Goal: Task Accomplishment & Management: Use online tool/utility

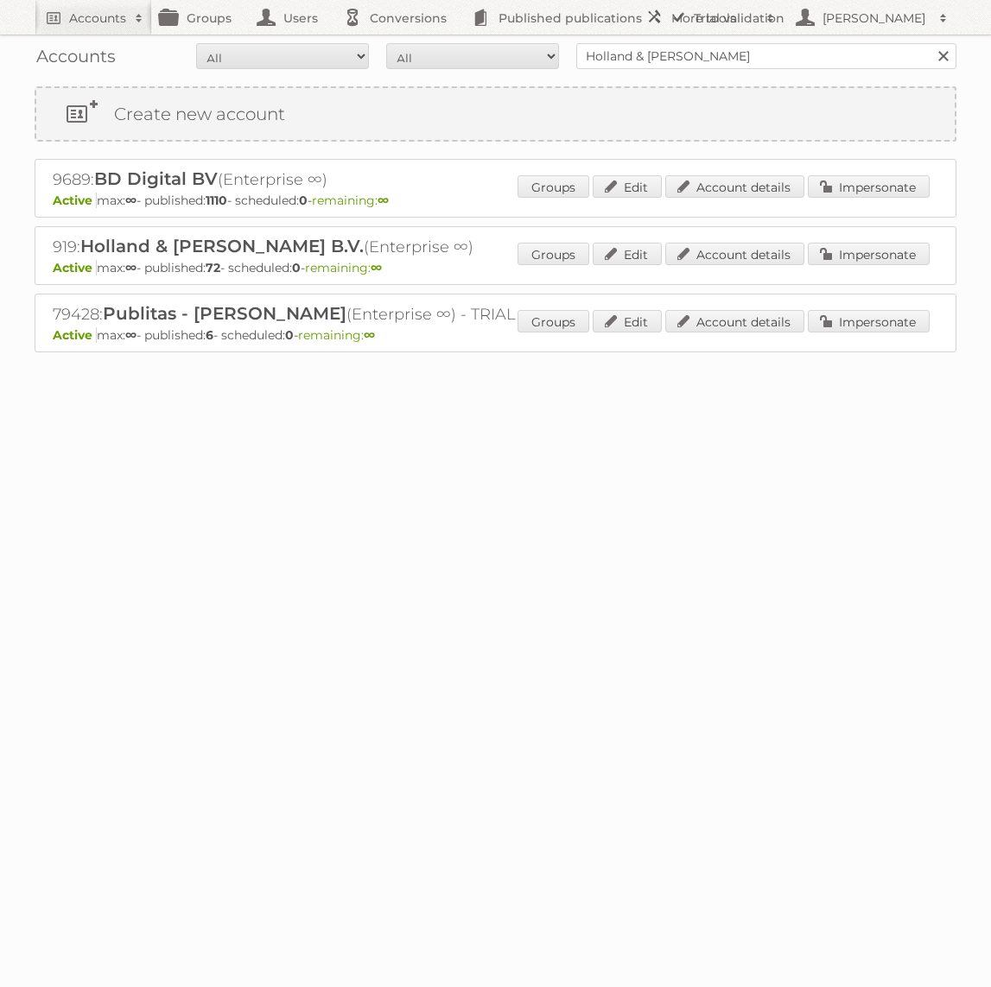
click at [704, 53] on input "Holland & [PERSON_NAME]" at bounding box center [766, 56] width 380 height 26
type input "Bauhaus"
click at [929, 43] on input "Search" at bounding box center [942, 56] width 26 height 26
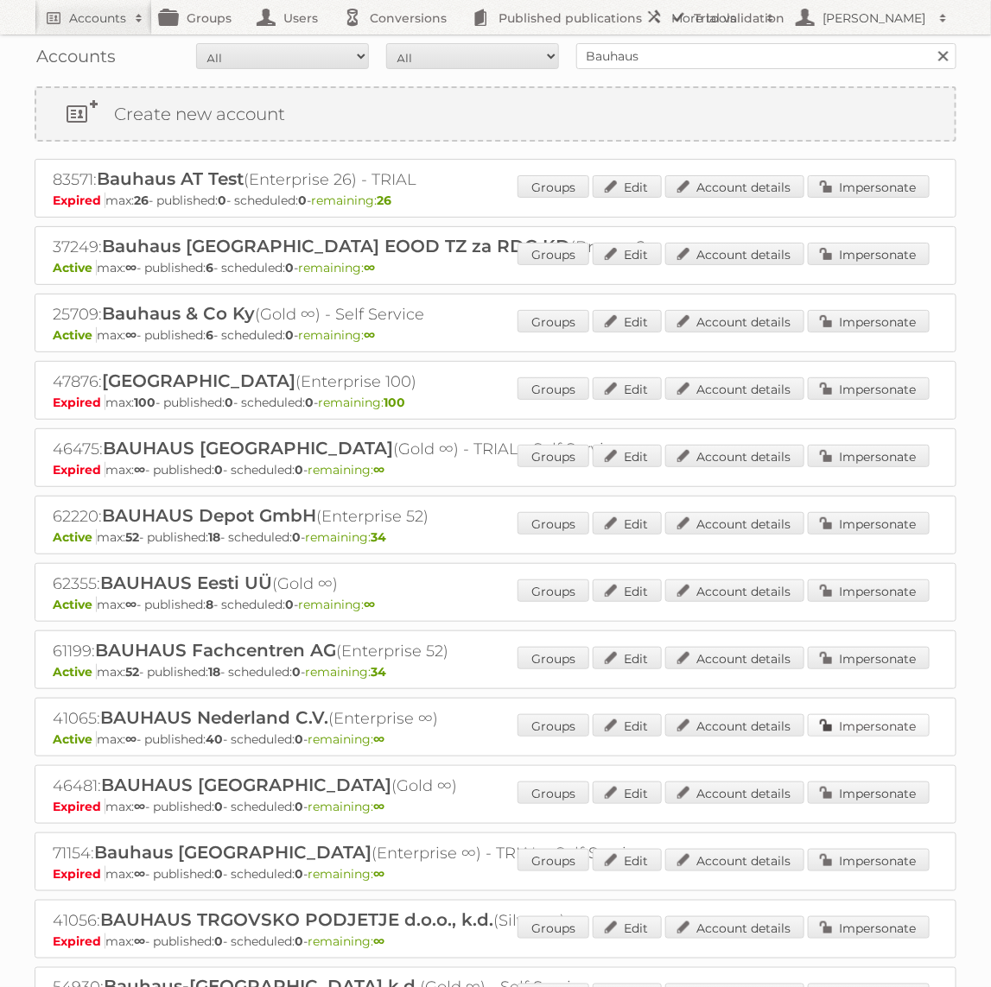
click at [839, 725] on link "Impersonate" at bounding box center [869, 725] width 122 height 22
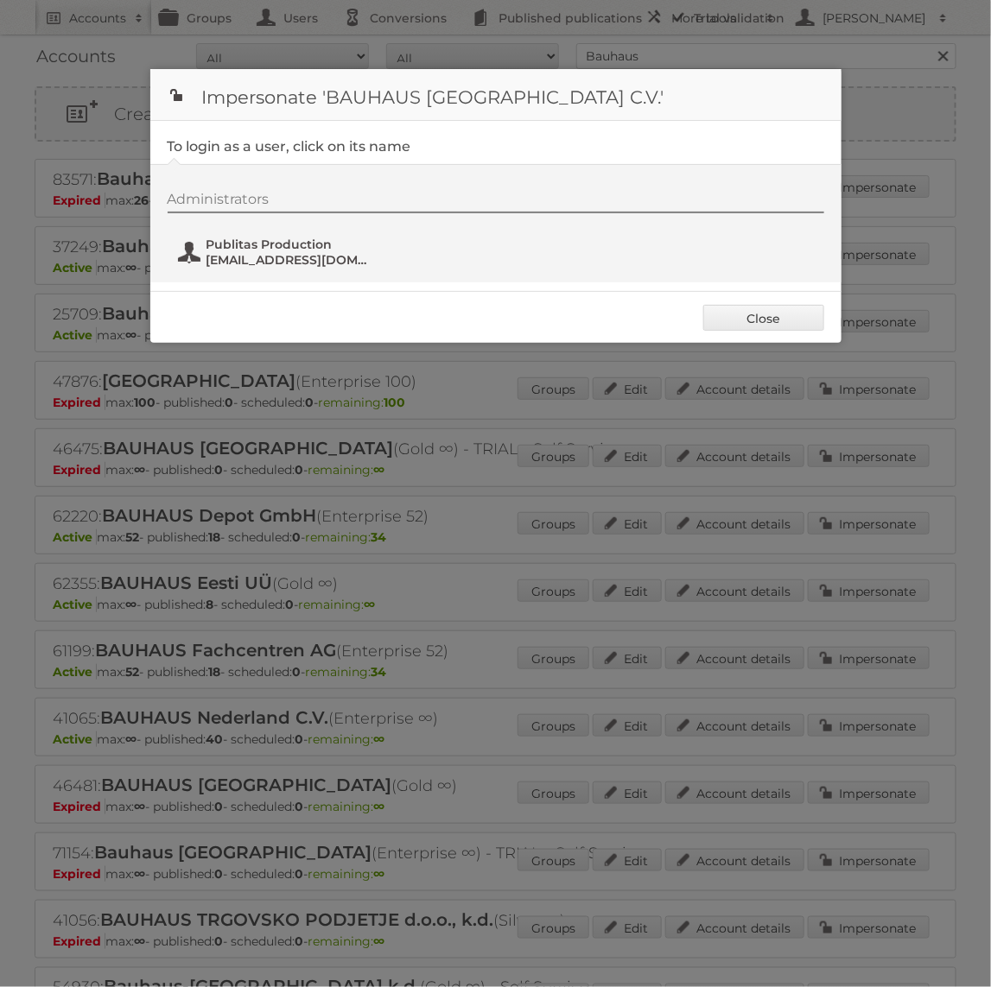
click at [294, 260] on span "fs+bauhaus@publitas.com" at bounding box center [290, 260] width 168 height 16
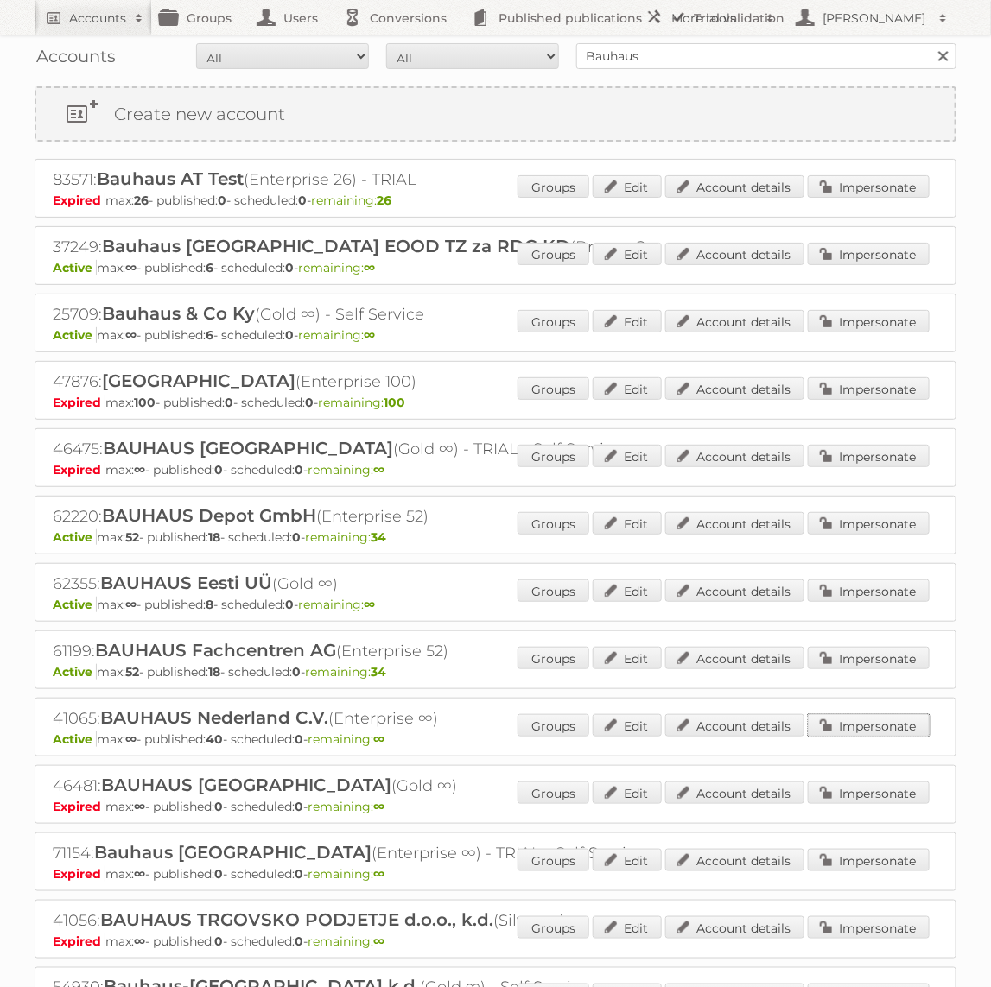
click at [864, 720] on link "Impersonate" at bounding box center [869, 725] width 122 height 22
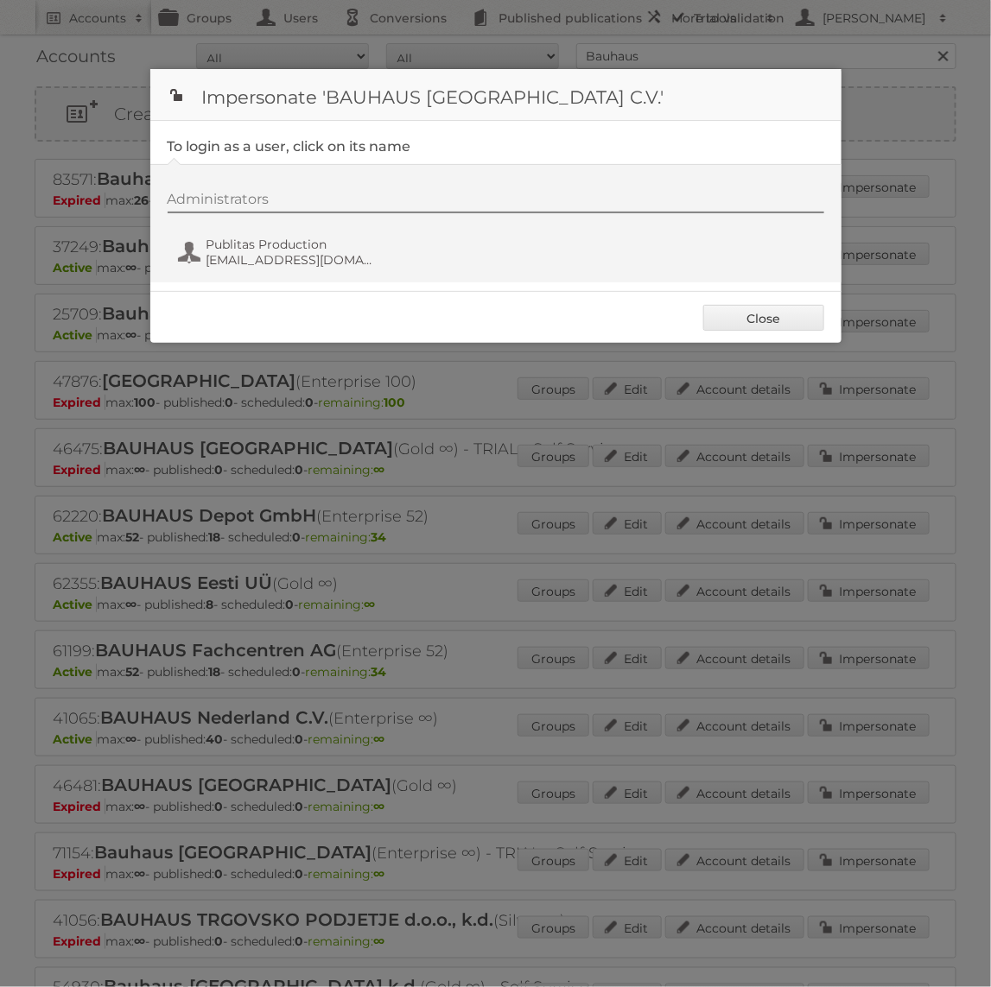
click at [381, 270] on div "Administrators Publitas Production fs+bauhaus@publitas.com" at bounding box center [505, 232] width 674 height 83
click at [351, 263] on span "fs+bauhaus@publitas.com" at bounding box center [290, 260] width 168 height 16
